Goal: Find specific page/section: Find specific page/section

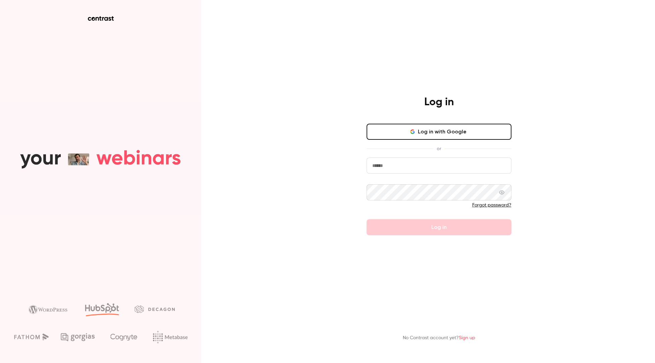
click at [447, 127] on button "Log in with Google" at bounding box center [439, 132] width 145 height 16
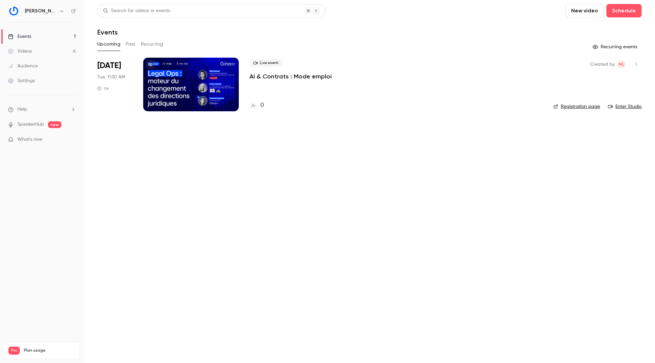
click at [135, 47] on button "Past" at bounding box center [131, 44] width 10 height 11
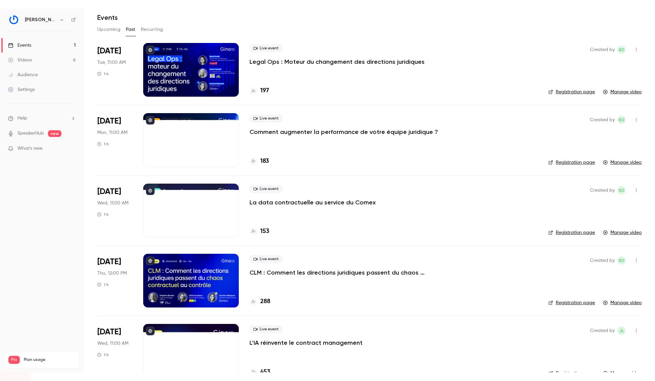
scroll to position [25, 0]
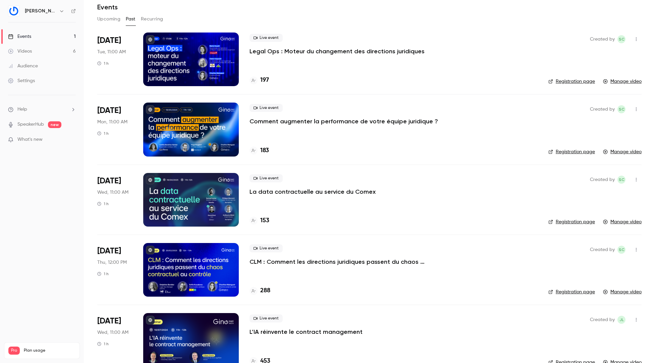
drag, startPoint x: 305, startPoint y: 362, endPoint x: 303, endPoint y: 369, distance: 7.9
click at [303, 363] on html "[PERSON_NAME] Events 1 Videos 6 Audience Settings Help SpeakerHub new What's ne…" at bounding box center [327, 181] width 655 height 363
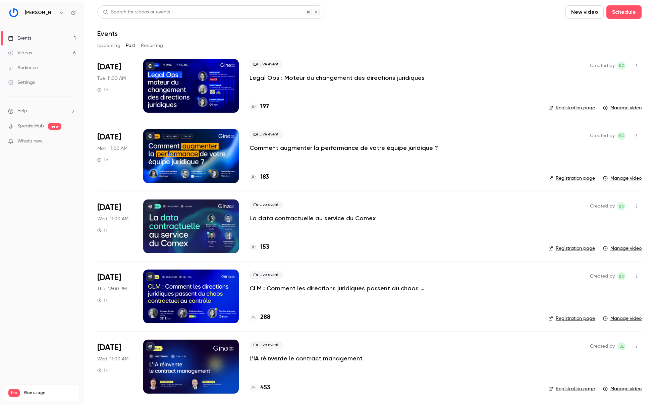
scroll to position [0, 0]
